Goal: Transaction & Acquisition: Purchase product/service

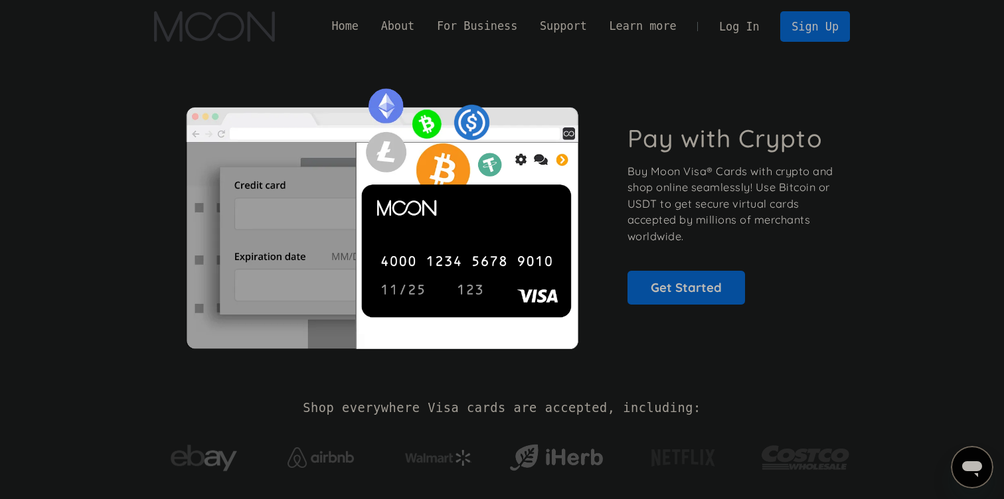
click at [707, 70] on div "Pay with Crypto Buy Moon Visa® Cards with crypto and shop online seamlessly! Us…" at bounding box center [502, 214] width 696 height 322
click at [742, 32] on link "Log In" at bounding box center [739, 26] width 62 height 29
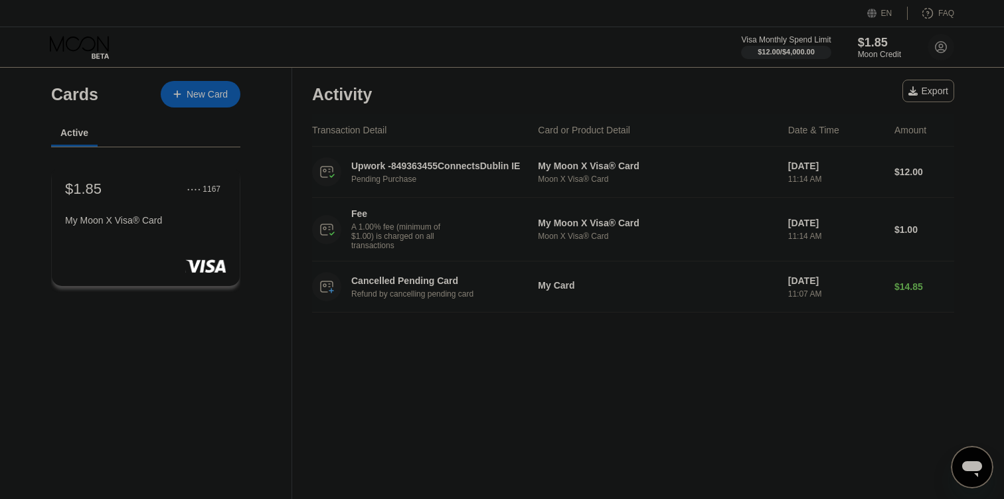
click at [669, 77] on div "Activity Export" at bounding box center [633, 91] width 642 height 46
click at [871, 81] on div "Activity Export" at bounding box center [633, 91] width 642 height 46
click at [883, 56] on div "Moon Credit" at bounding box center [879, 54] width 44 height 9
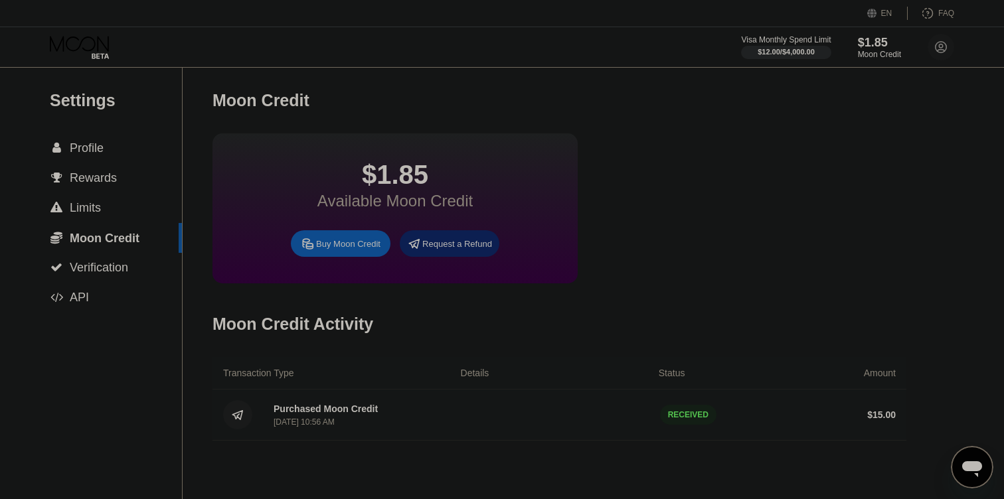
click at [349, 246] on div "Buy Moon Credit" at bounding box center [348, 243] width 64 height 11
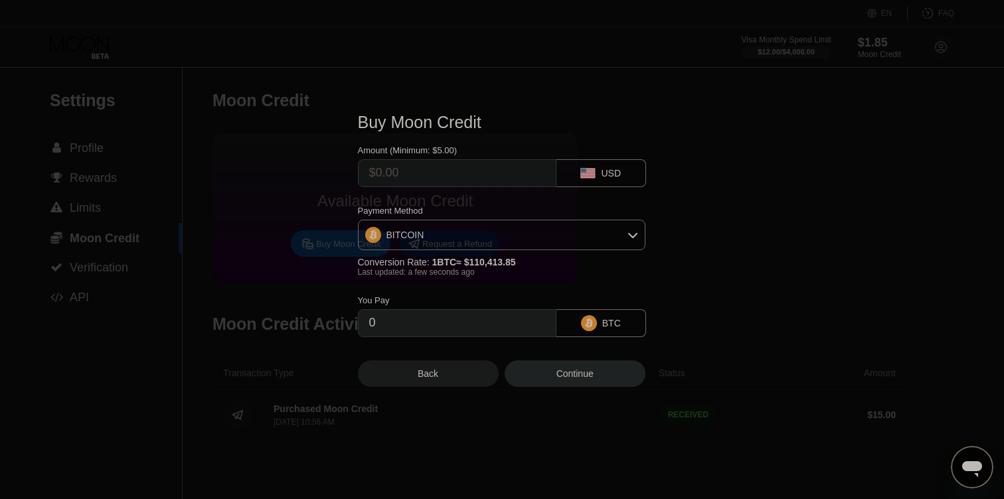
click at [457, 175] on input "text" at bounding box center [457, 173] width 176 height 27
click at [518, 236] on div "BITCOIN" at bounding box center [502, 235] width 286 height 27
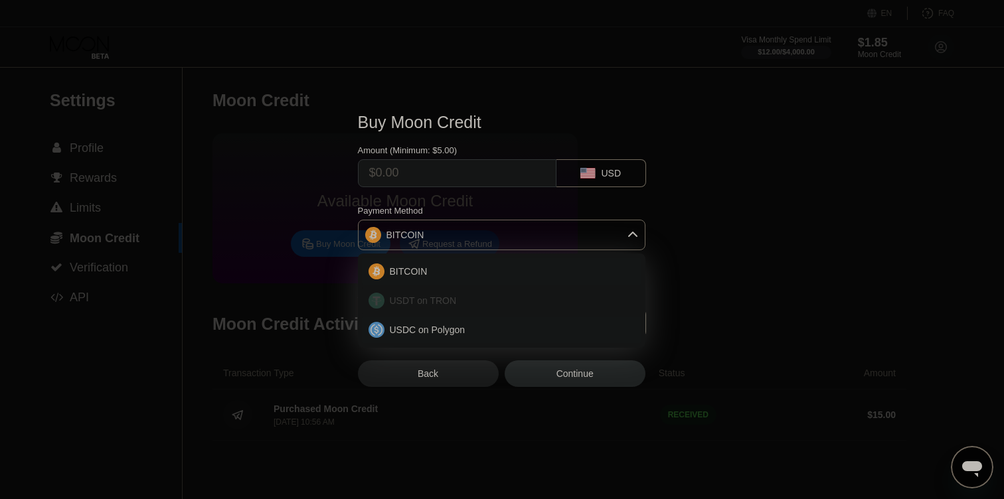
click at [513, 307] on div "USDT on TRON" at bounding box center [502, 301] width 280 height 27
type input "0.00"
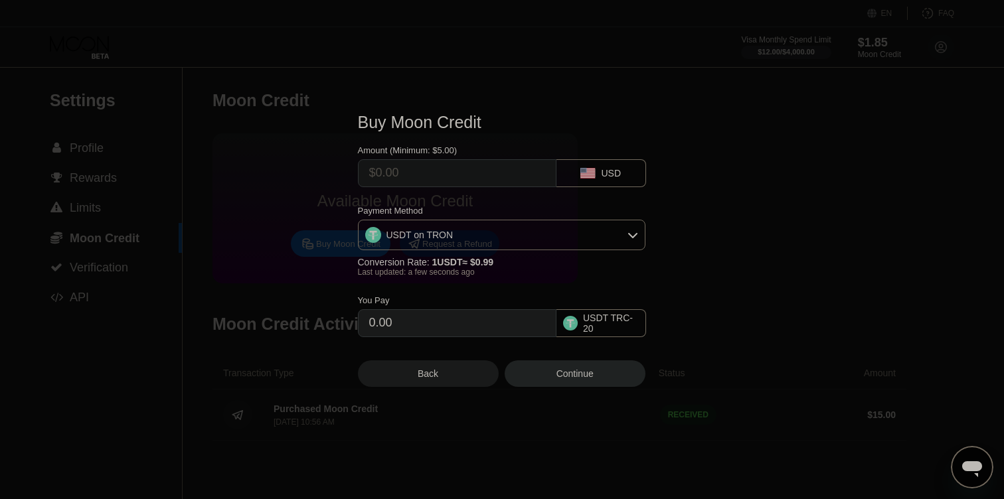
click at [424, 178] on input "text" at bounding box center [457, 173] width 176 height 27
type input "$1"
type input "1.01"
type input "$15"
type input "15.15"
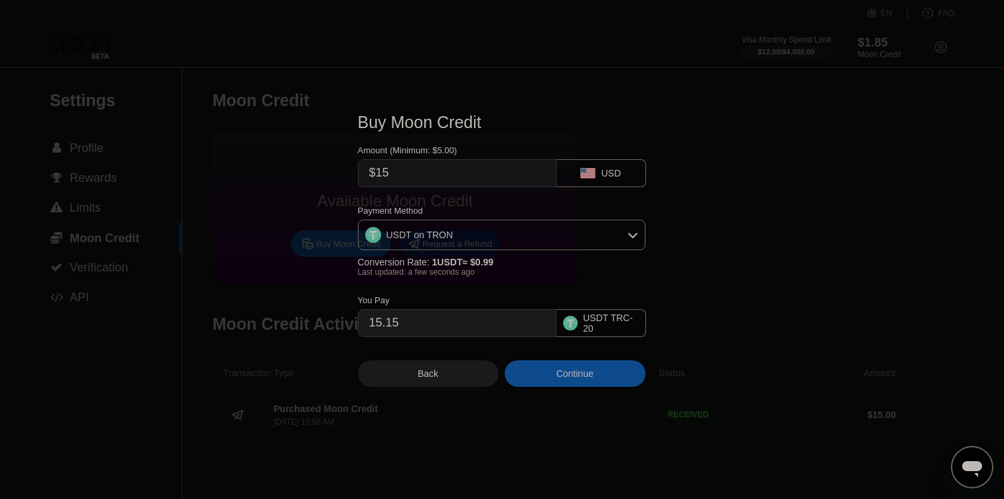
type input "$15"
click at [479, 325] on input "15.15" at bounding box center [457, 323] width 176 height 27
click at [477, 322] on input "15.15" at bounding box center [457, 323] width 176 height 27
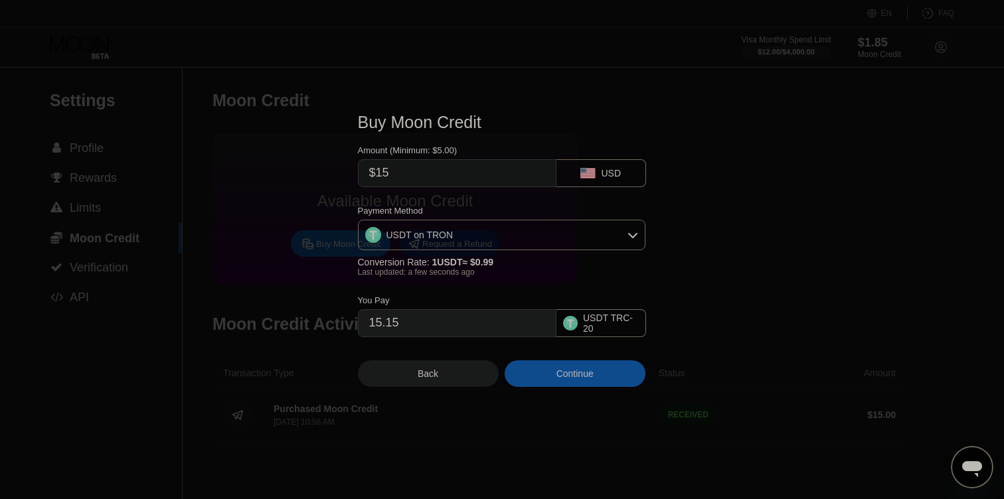
click at [477, 322] on input "15.15" at bounding box center [457, 323] width 176 height 27
click at [543, 373] on div "Continue" at bounding box center [575, 374] width 141 height 27
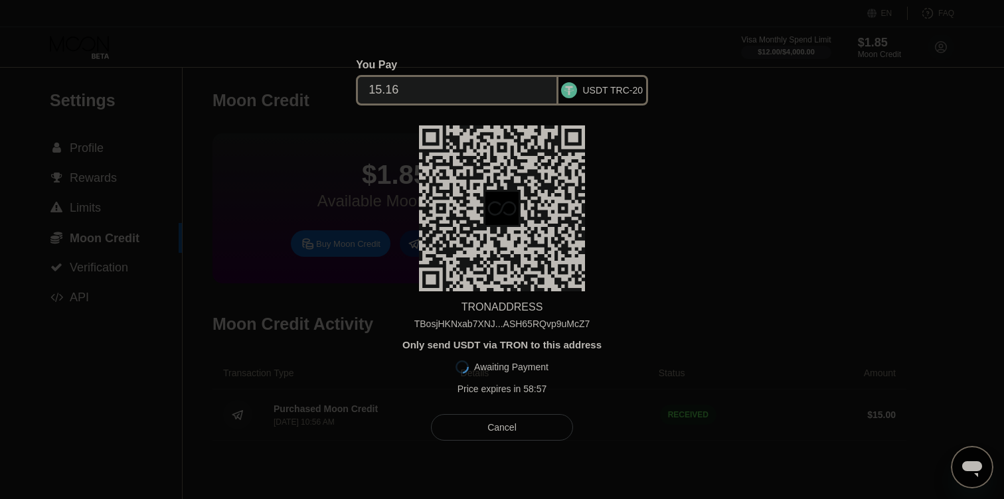
click at [452, 325] on div "TBosjHKNxab7XNJ...ASH65RQvp9uMcZ7" at bounding box center [502, 324] width 176 height 11
click at [400, 158] on div "TRON ADDRESS TBosjHKNxab7XNJ...ASH65RQvp9uMcZ7 Only send USDT via TRON to this …" at bounding box center [502, 264] width 289 height 276
click at [483, 420] on div "Cancel" at bounding box center [501, 427] width 141 height 27
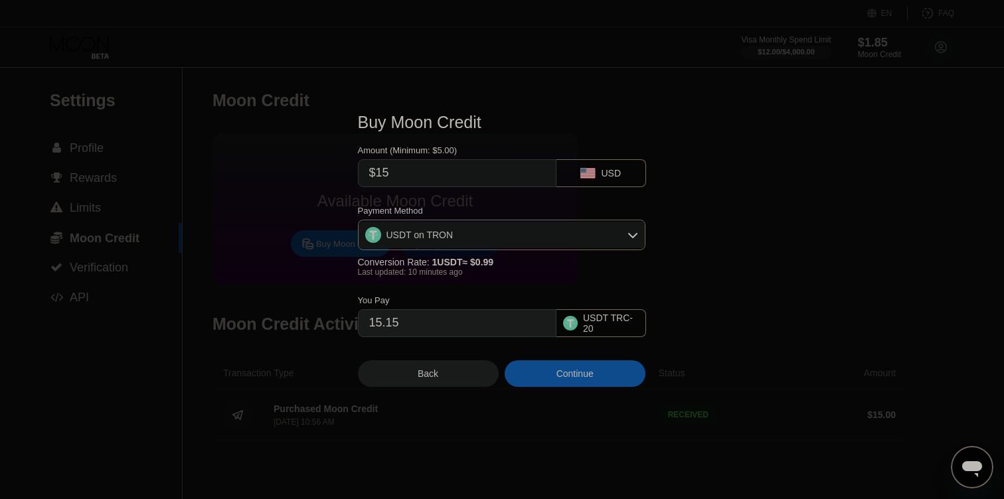
click at [451, 374] on div "Back" at bounding box center [428, 374] width 141 height 27
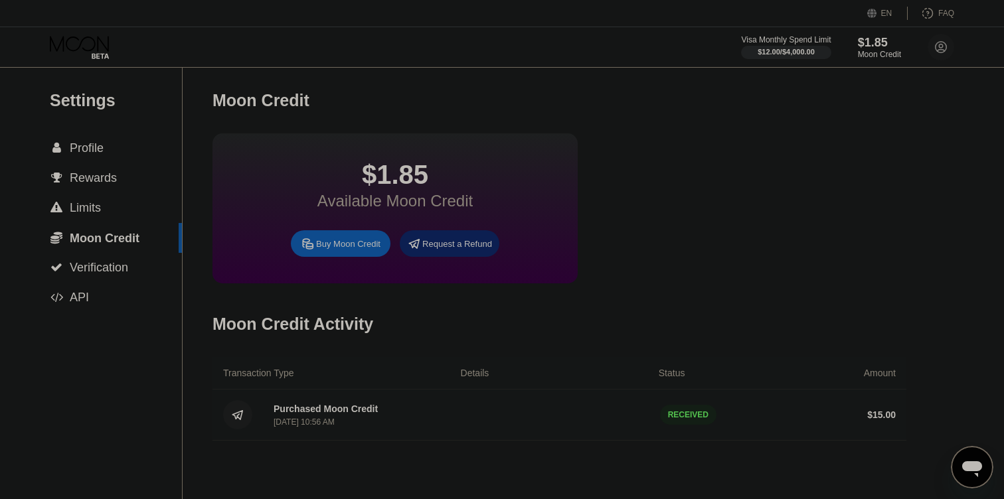
click at [801, 153] on div "$1.85 Available Moon Credit Buy Moon Credit Request a Refund" at bounding box center [559, 208] width 694 height 150
click at [420, 106] on div "Moon Credit" at bounding box center [559, 101] width 694 height 66
click at [717, 212] on div "$16.86 Available Moon Credit Buy Moon Credit Request a Refund" at bounding box center [559, 208] width 694 height 150
click at [697, 186] on div "$16.86 Available Moon Credit Buy Moon Credit Request a Refund" at bounding box center [559, 208] width 694 height 150
click at [94, 155] on span "Profile" at bounding box center [87, 147] width 34 height 13
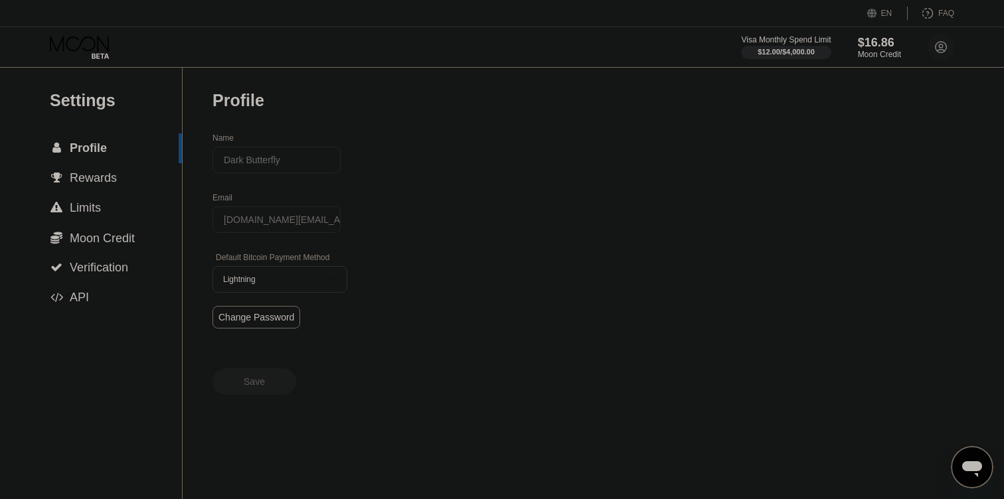
click at [524, 172] on div "Settings  Profile  Rewards  Limits  Moon Credit  Verification  API Profil…" at bounding box center [502, 284] width 1004 height 432
click at [110, 185] on span "Rewards" at bounding box center [93, 177] width 47 height 13
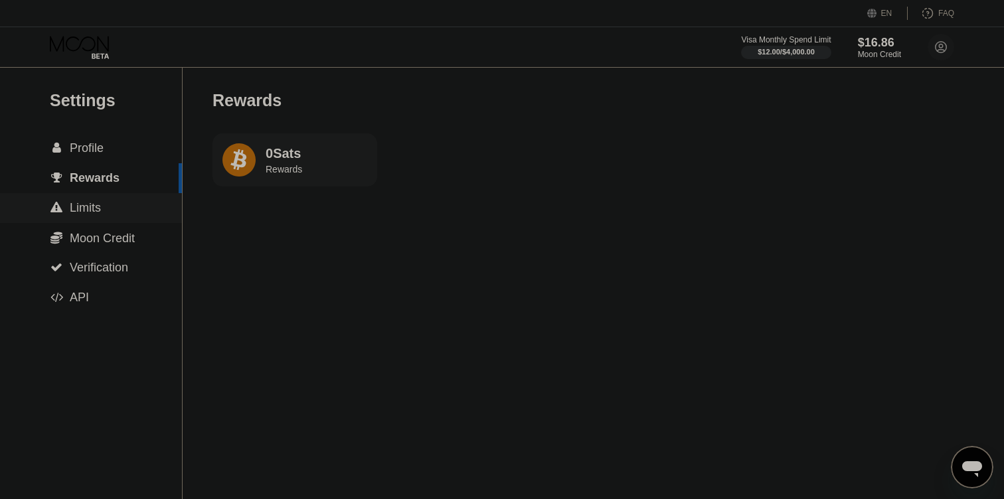
click at [110, 205] on div " Limits" at bounding box center [91, 208] width 182 height 14
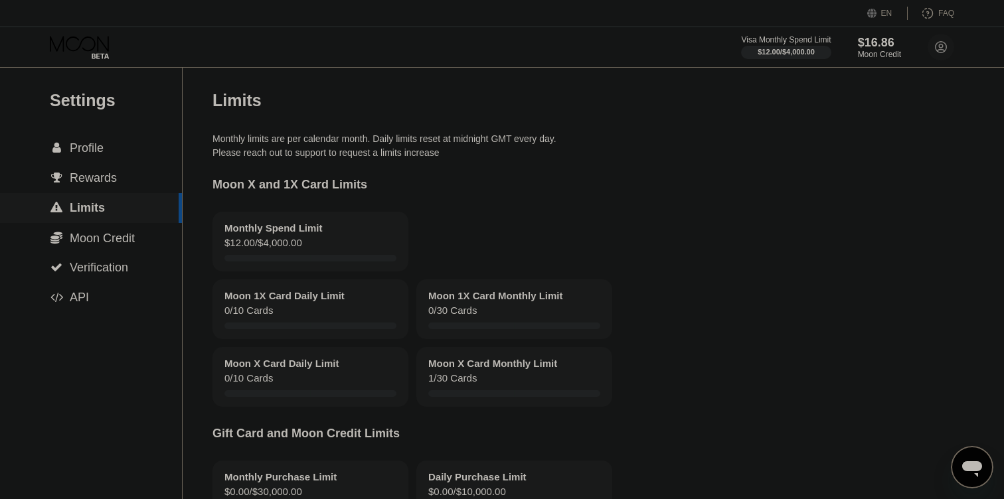
click at [66, 245] on div " Moon Credit" at bounding box center [92, 238] width 85 height 15
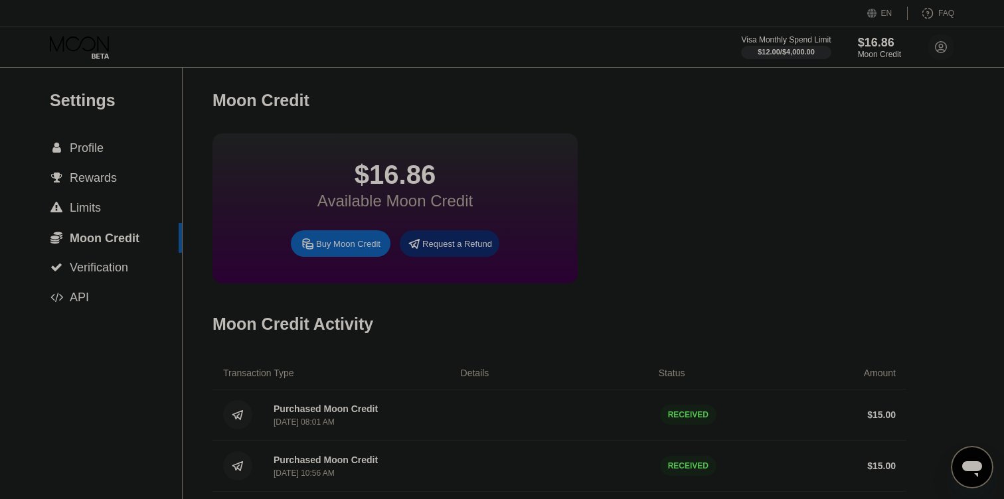
click at [735, 238] on div "$16.86 Available Moon Credit Buy Moon Credit Request a Refund" at bounding box center [559, 208] width 694 height 150
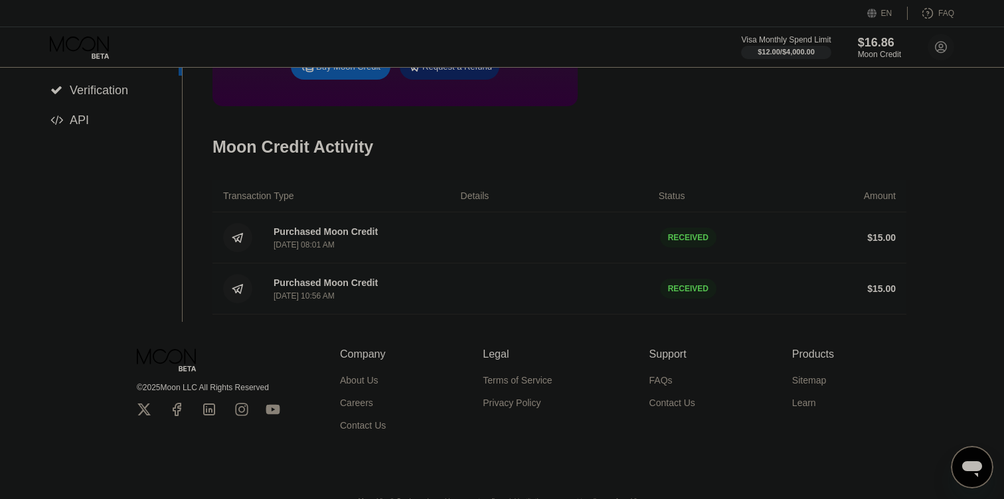
scroll to position [196, 0]
